Goal: Task Accomplishment & Management: Use online tool/utility

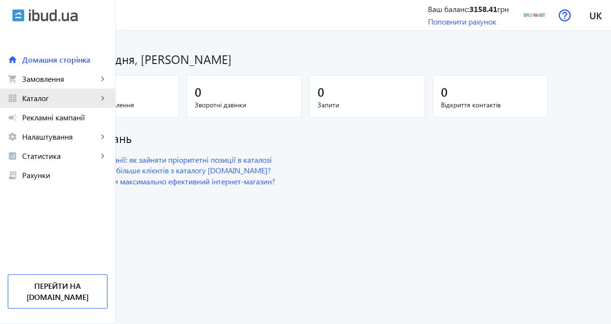
click at [73, 102] on span "Каталог" at bounding box center [60, 98] width 76 height 10
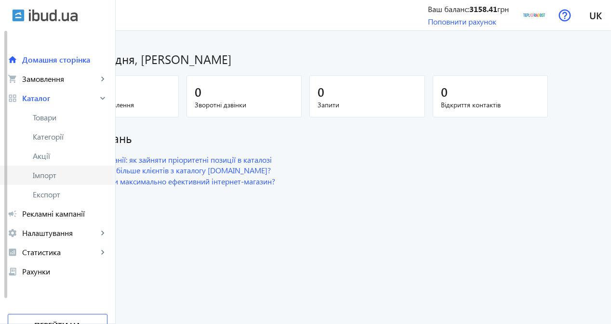
click at [61, 173] on span "Імпорт" at bounding box center [70, 176] width 75 height 10
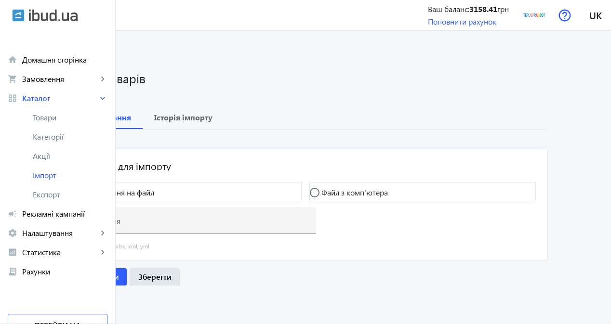
type input "[URL][DOMAIN_NAME]"
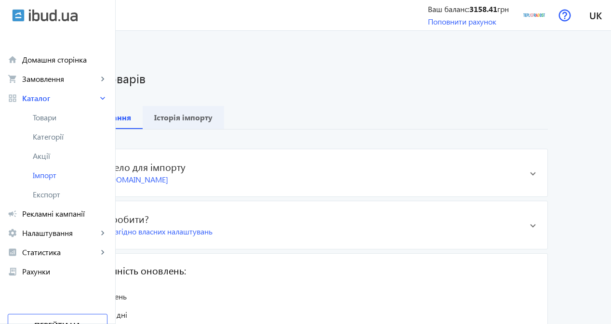
click at [212, 114] on b "Історія імпорту" at bounding box center [183, 118] width 58 height 8
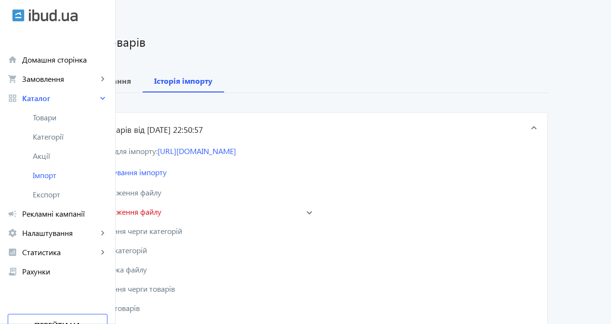
scroll to position [48, 0]
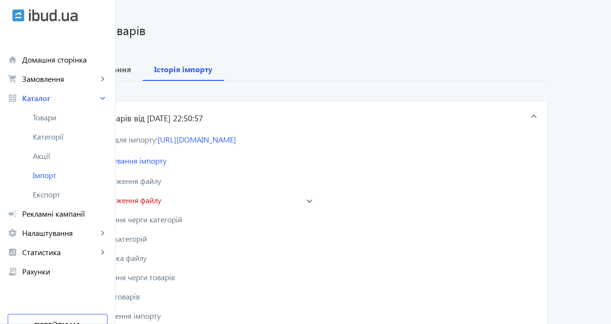
click at [203, 115] on h3 "Імпорт товарів від [DATE] 22:50:57" at bounding box center [139, 119] width 128 height 12
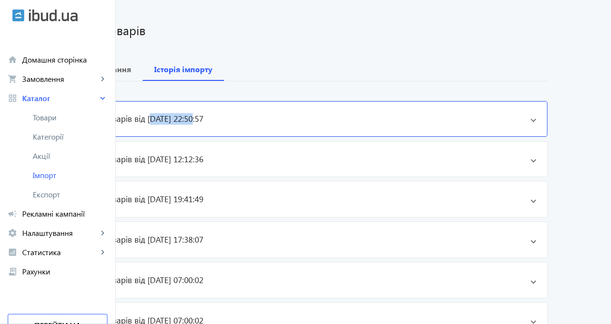
click at [203, 115] on h3 "Імпорт товарів від [DATE] 22:50:57" at bounding box center [140, 119] width 128 height 12
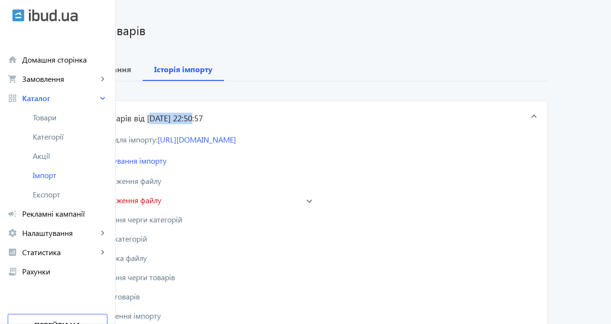
click at [203, 115] on h3 "Імпорт товарів від [DATE] 22:50:57" at bounding box center [139, 119] width 128 height 12
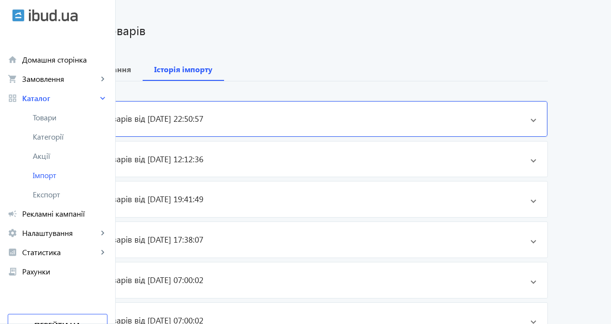
click at [203, 115] on h3 "Імпорт товарів від [DATE] 22:50:57" at bounding box center [140, 119] width 128 height 12
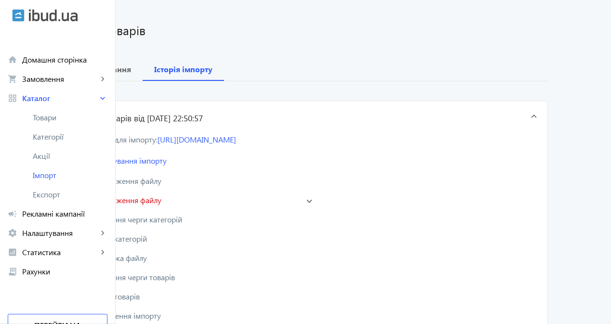
click at [299, 205] on mat-panel-title "close Завантаження файлу" at bounding box center [186, 201] width 223 height 12
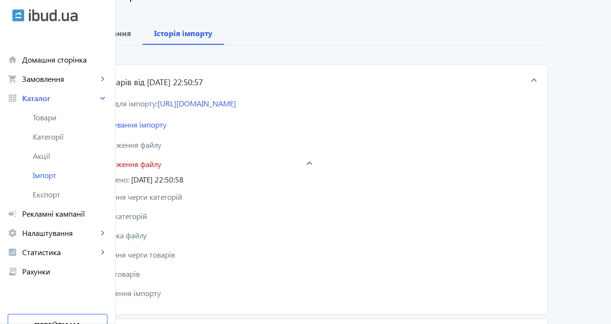
scroll to position [96, 0]
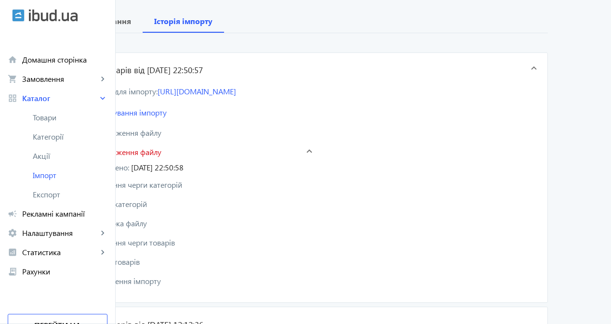
click at [184, 116] on mat-panel-title "keyboard_arrow_down Налаштування імпорту" at bounding box center [154, 113] width 159 height 12
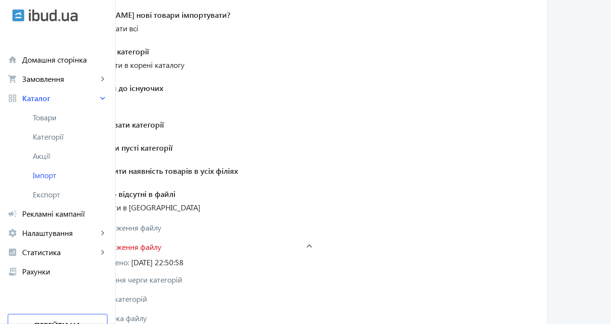
scroll to position [337, 0]
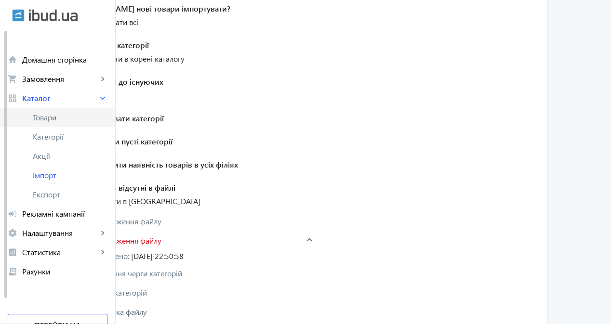
click at [53, 123] on link "Товари" at bounding box center [57, 117] width 115 height 19
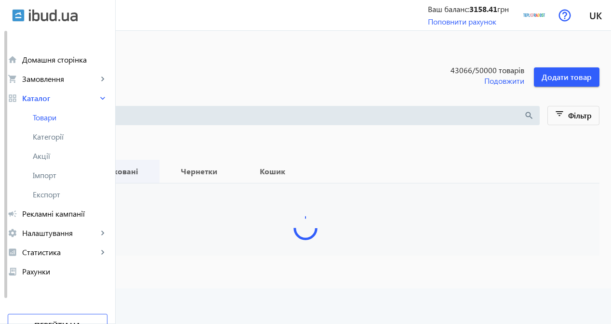
click at [148, 170] on b "Опубліковані" at bounding box center [112, 172] width 71 height 8
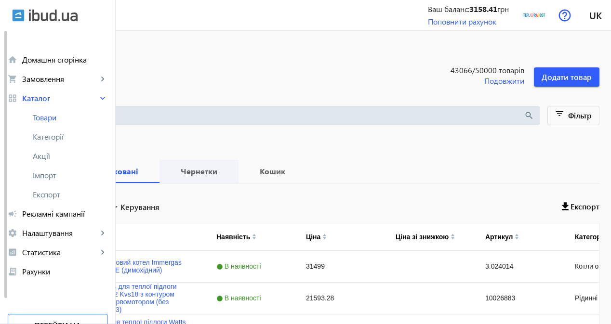
click at [227, 177] on span "Чернетки" at bounding box center [199, 171] width 56 height 23
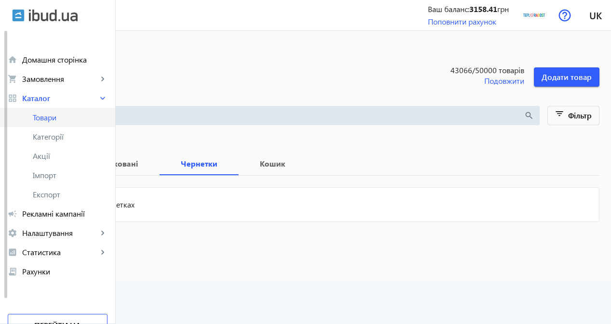
click at [70, 121] on span "Товари" at bounding box center [70, 118] width 75 height 10
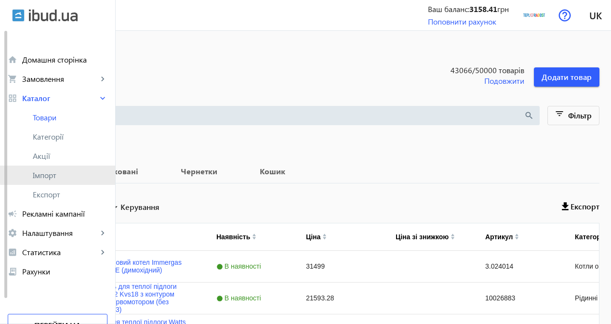
click at [78, 174] on span "Імпорт" at bounding box center [70, 176] width 75 height 10
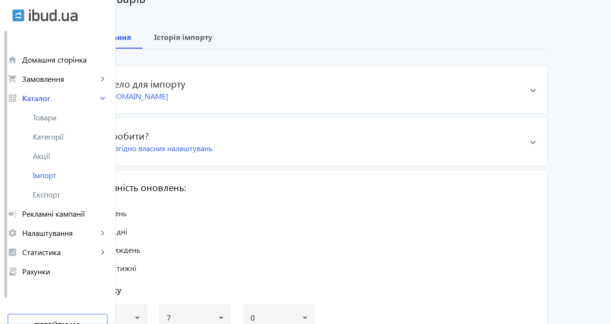
scroll to position [96, 0]
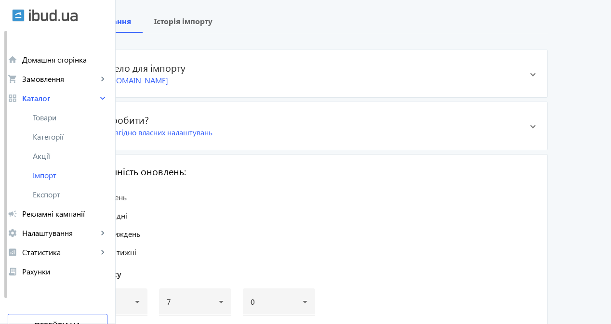
click at [163, 137] on div "Імпорт згідно власних налаштувань" at bounding box center [306, 132] width 433 height 11
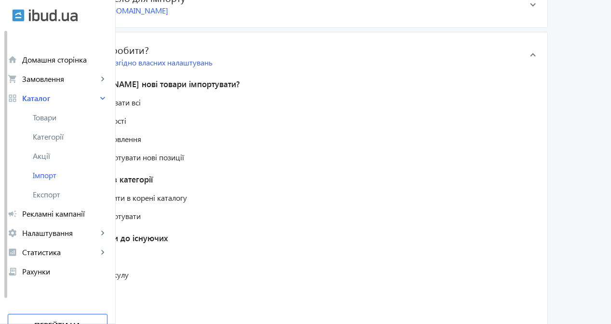
scroll to position [193, 0]
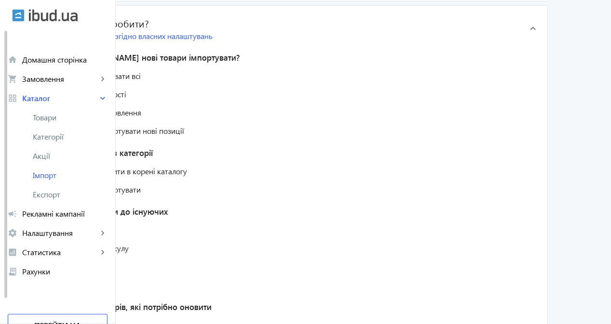
click at [94, 94] on input "В наявності" at bounding box center [84, 99] width 19 height 19
radio input "true"
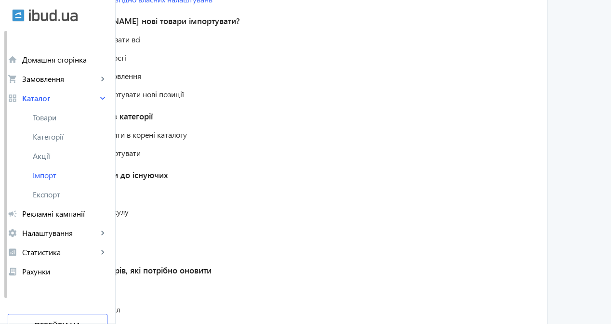
scroll to position [241, 0]
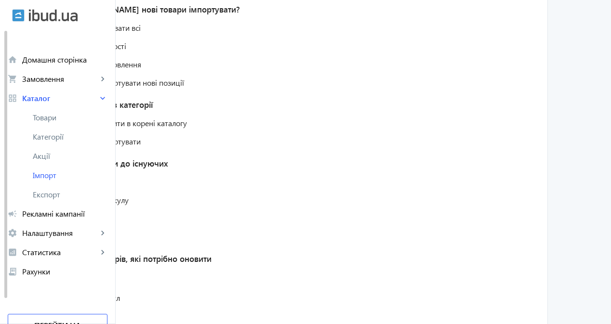
click at [94, 28] on input "Імпортувати всі" at bounding box center [84, 32] width 19 height 19
radio input "true"
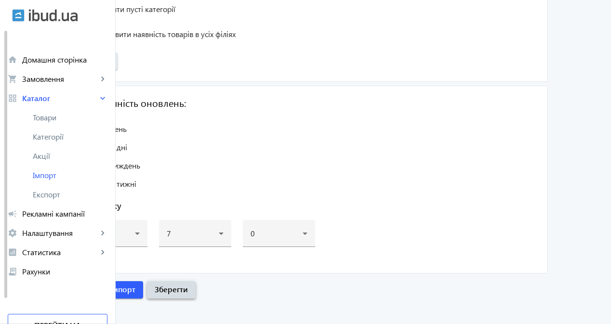
scroll to position [1112, 0]
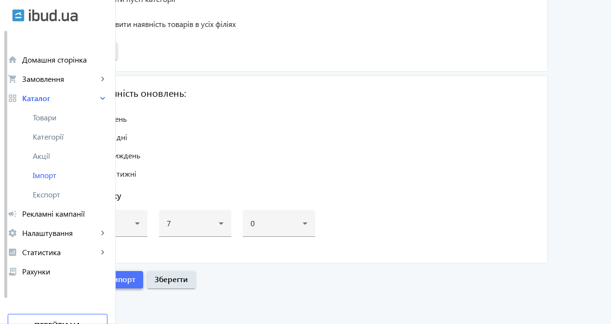
click at [135, 280] on span "Розпочати імпорт" at bounding box center [103, 279] width 65 height 11
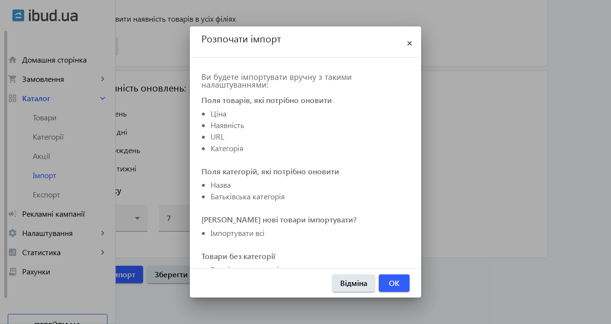
scroll to position [165, 0]
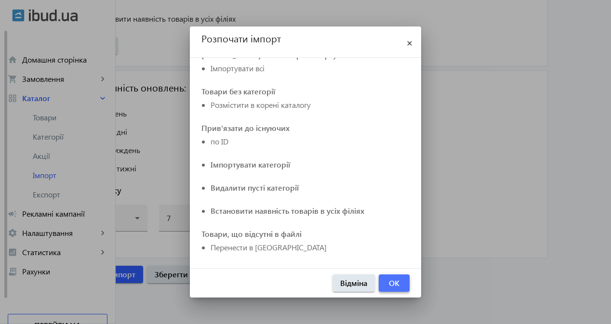
click at [392, 285] on span "OK" at bounding box center [394, 283] width 11 height 11
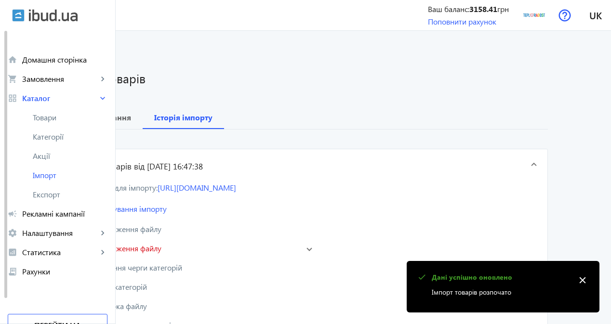
scroll to position [0, 0]
click at [161, 247] on span "Завантаження файлу" at bounding box center [125, 249] width 73 height 12
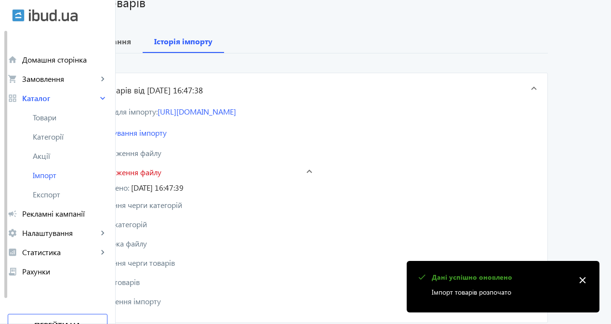
scroll to position [96, 0]
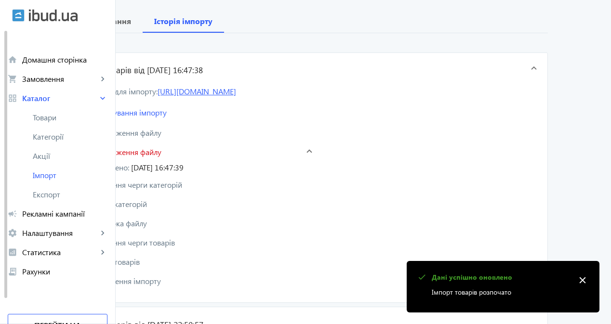
click at [236, 91] on link "[URL][DOMAIN_NAME]" at bounding box center [196, 91] width 79 height 10
